Goal: Register for event/course

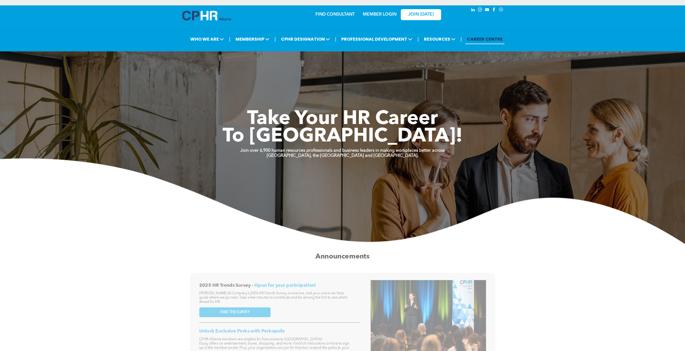
click at [392, 13] on link "MEMBER LOGIN" at bounding box center [380, 14] width 34 height 4
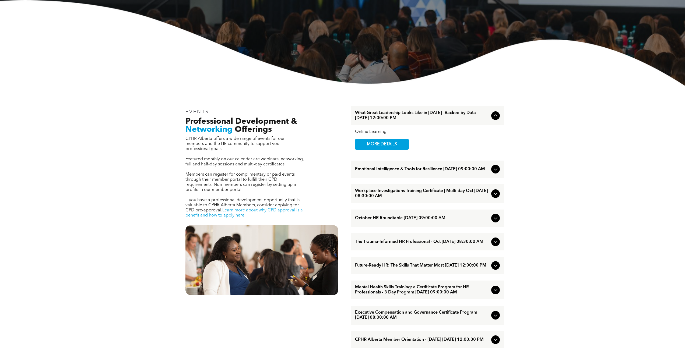
scroll to position [135, 0]
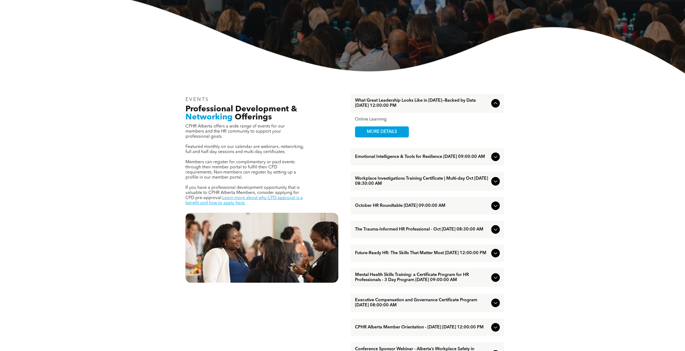
click at [494, 158] on icon at bounding box center [495, 157] width 6 height 6
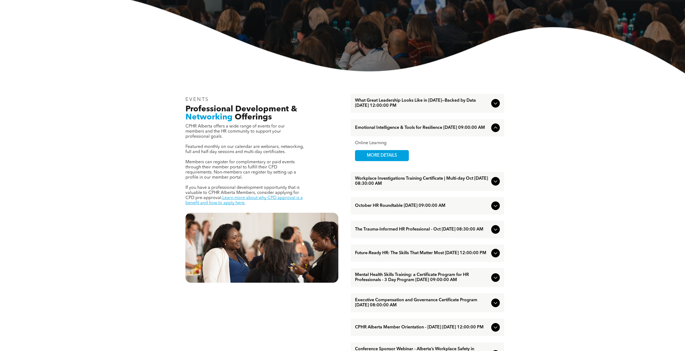
click at [495, 130] on icon at bounding box center [495, 128] width 6 height 6
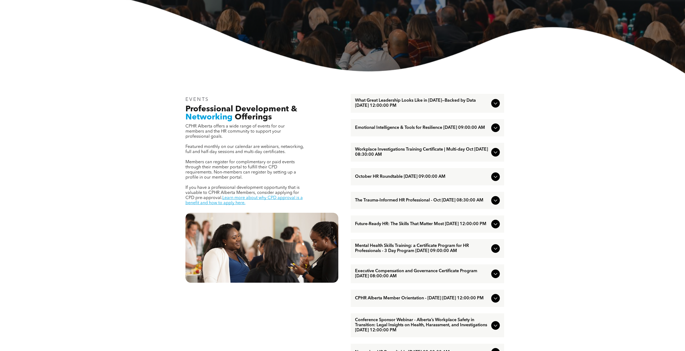
click at [469, 130] on span "Emotional Intelligence & Tools for Resilience [DATE] 09:00:00 AM" at bounding box center [422, 127] width 134 height 5
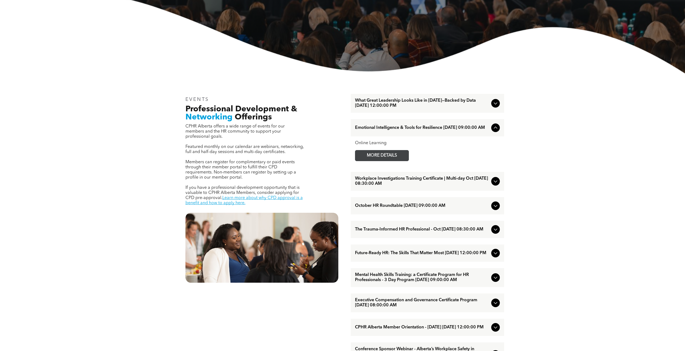
click at [397, 154] on span "MORE DETAILS" at bounding box center [382, 155] width 43 height 10
click at [385, 155] on span "MORE DETAILS" at bounding box center [382, 155] width 43 height 10
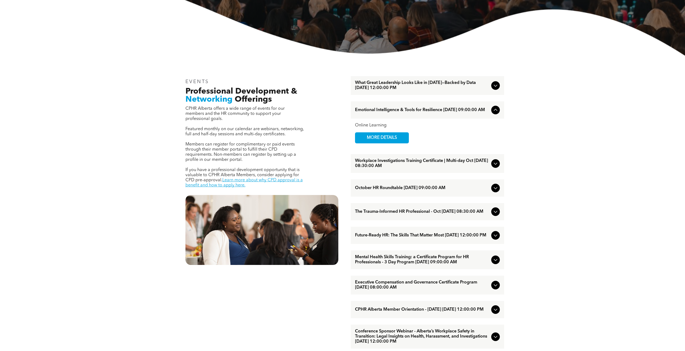
scroll to position [161, 0]
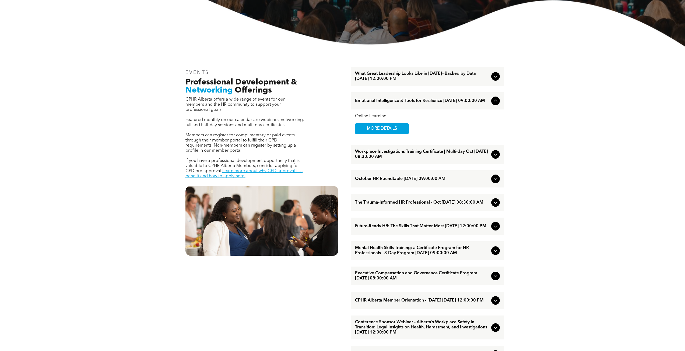
click at [493, 279] on icon at bounding box center [495, 276] width 6 height 6
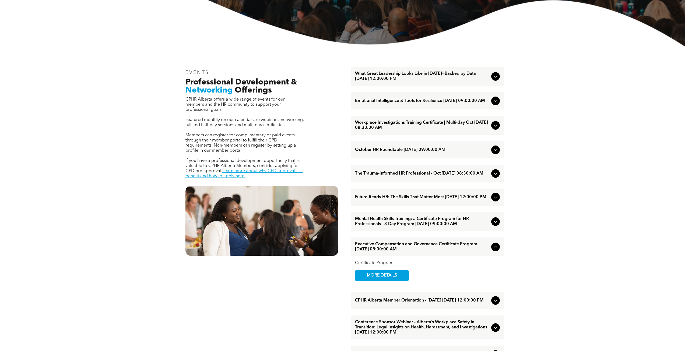
click at [497, 250] on icon at bounding box center [495, 247] width 6 height 6
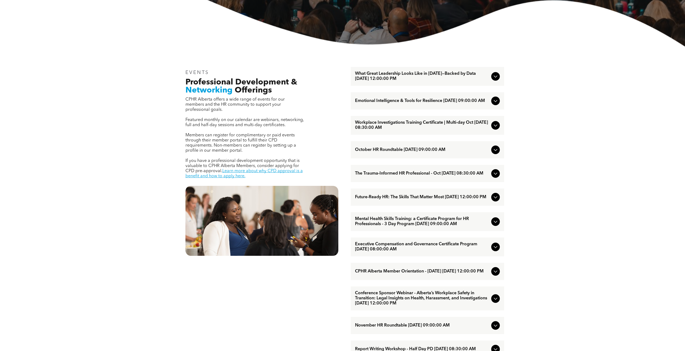
click at [497, 250] on icon at bounding box center [495, 247] width 6 height 6
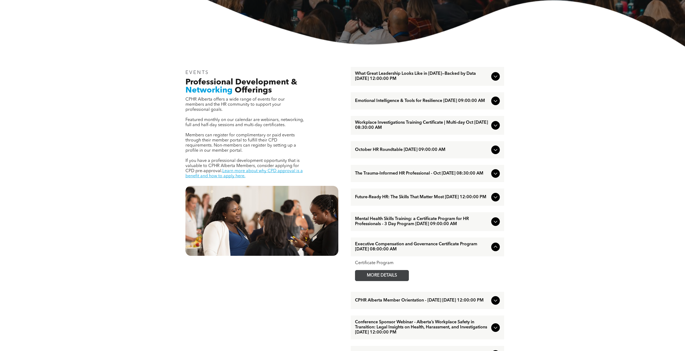
click at [397, 278] on span "MORE DETAILS" at bounding box center [382, 275] width 43 height 10
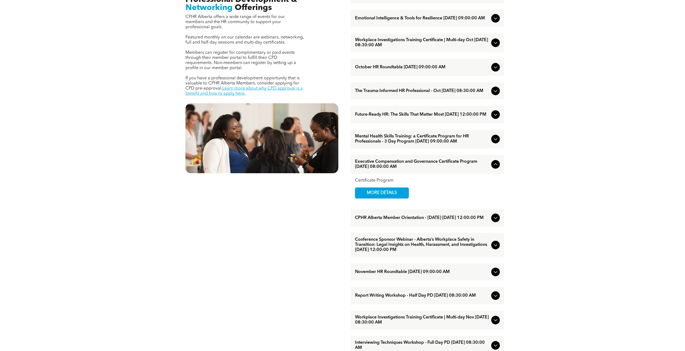
scroll to position [242, 0]
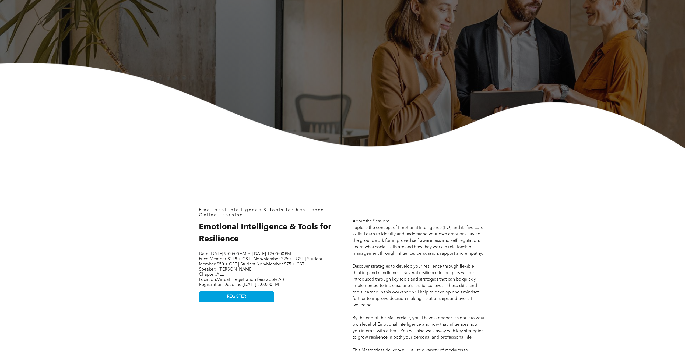
scroll to position [135, 0]
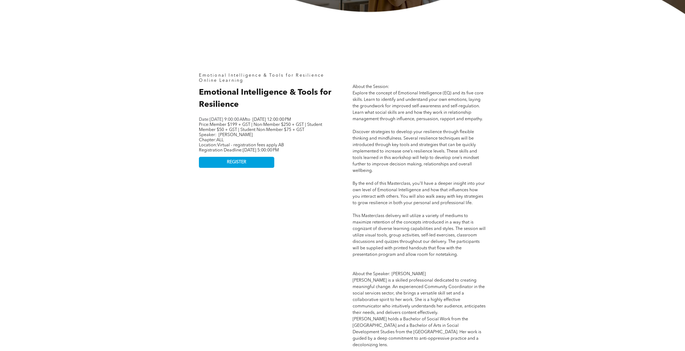
scroll to position [269, 0]
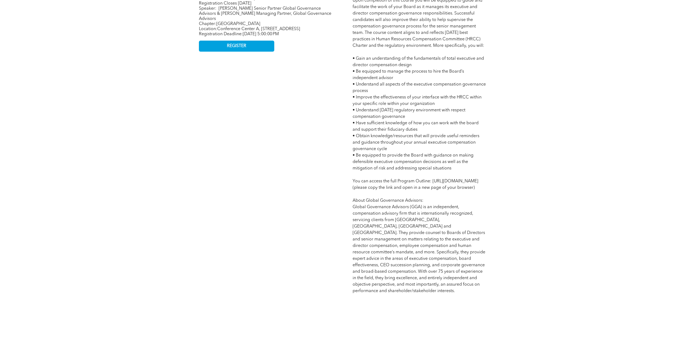
scroll to position [377, 0]
